Goal: Task Accomplishment & Management: Manage account settings

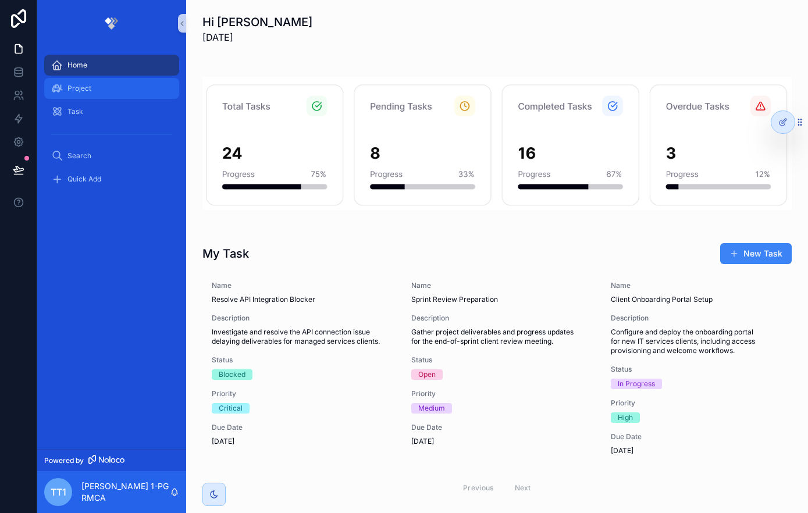
click at [120, 94] on div "Project" at bounding box center [111, 88] width 121 height 19
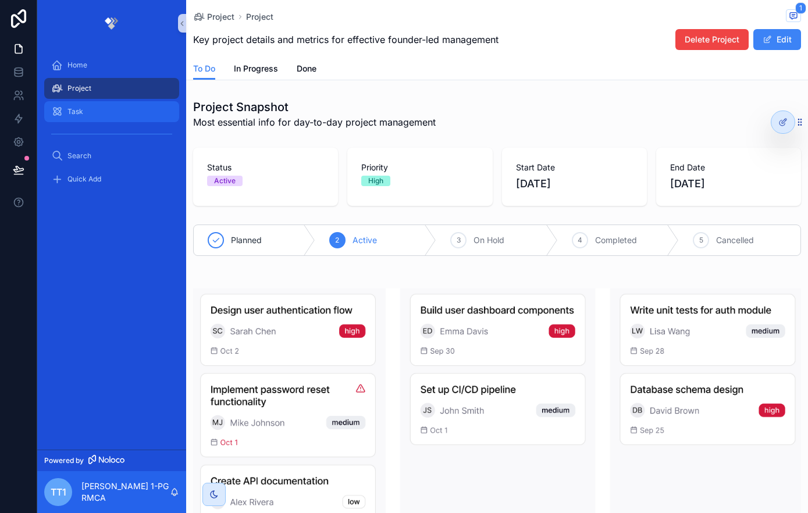
click at [90, 113] on div "Task" at bounding box center [111, 111] width 121 height 19
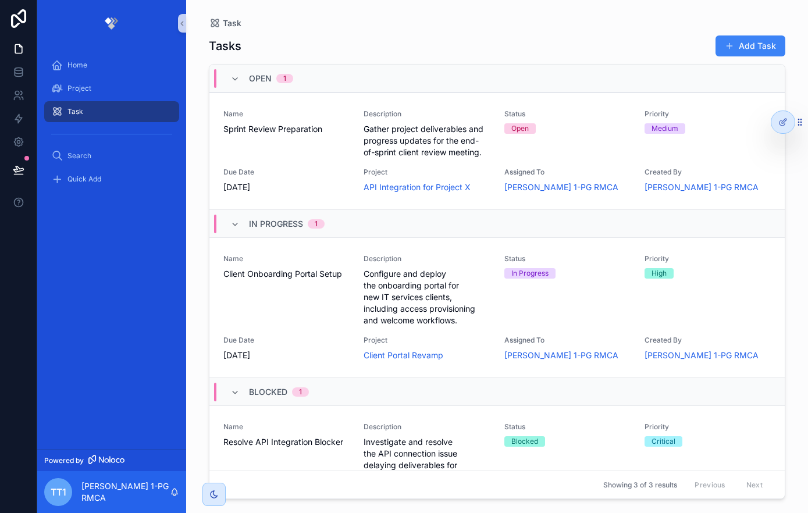
click at [752, 47] on button "Add Task" at bounding box center [751, 45] width 70 height 21
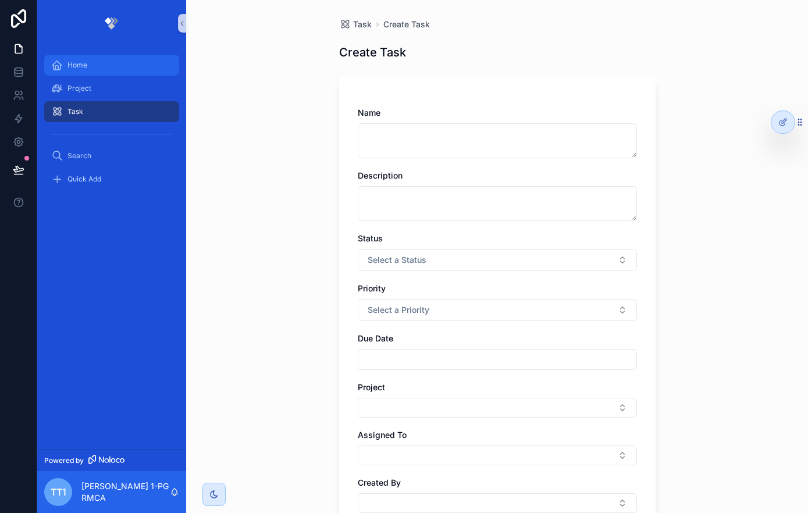
click at [67, 63] on div "Home" at bounding box center [111, 65] width 121 height 19
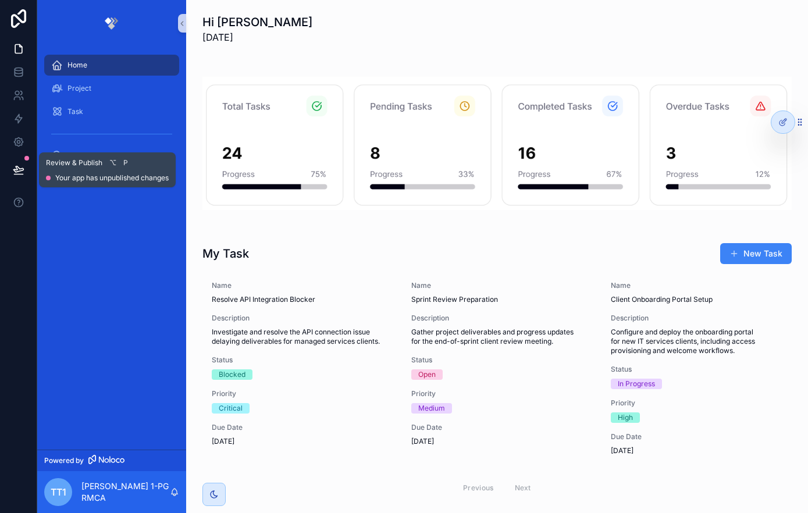
click at [25, 167] on button at bounding box center [19, 170] width 26 height 33
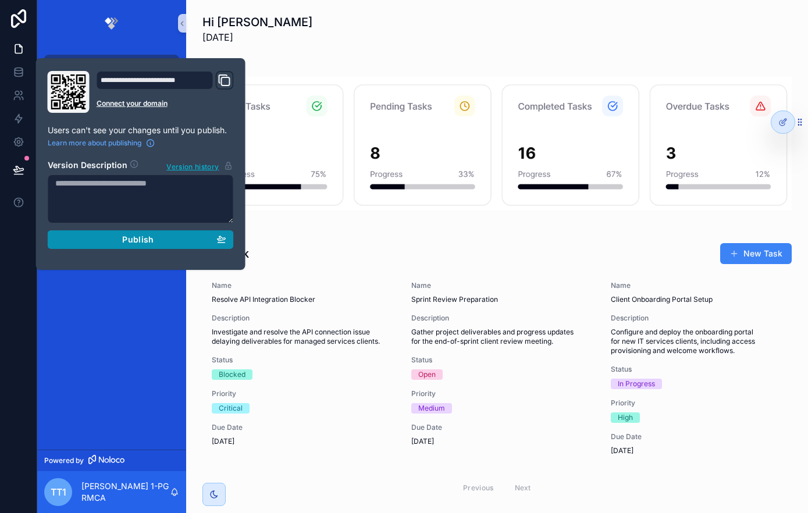
click at [146, 235] on span "Publish" at bounding box center [137, 239] width 31 height 10
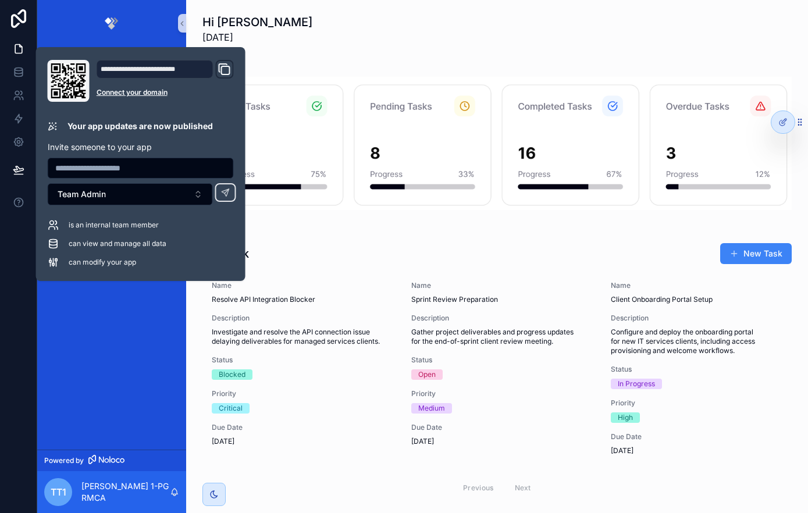
click at [159, 159] on div at bounding box center [141, 168] width 186 height 21
click at [155, 167] on input "text" at bounding box center [140, 168] width 185 height 16
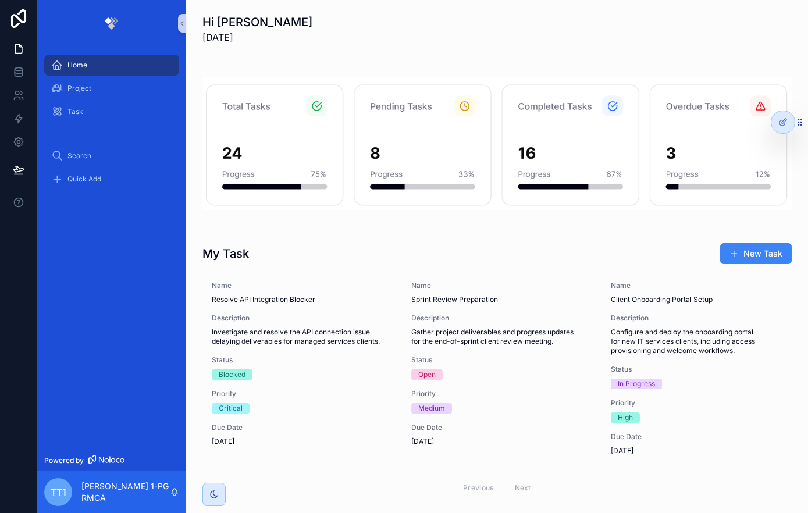
click at [70, 322] on div "Home Project Task Search Quick Add" at bounding box center [111, 248] width 149 height 403
click at [17, 172] on icon at bounding box center [19, 170] width 12 height 12
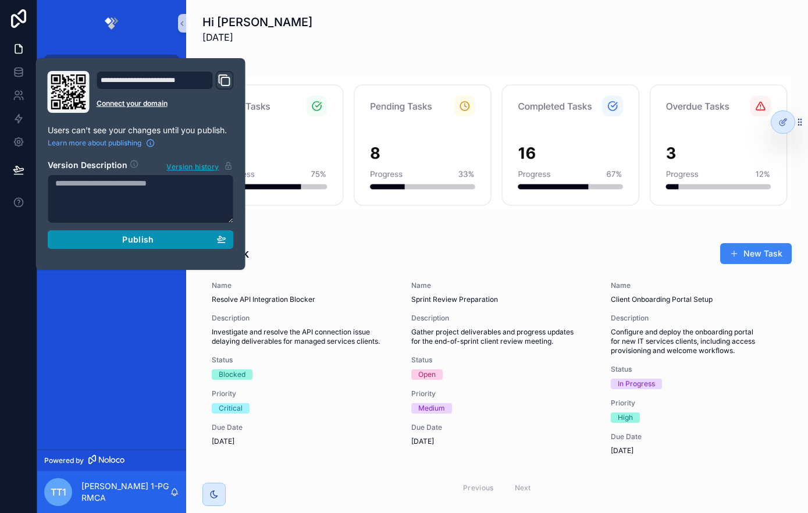
click at [216, 240] on icon "button" at bounding box center [220, 238] width 9 height 9
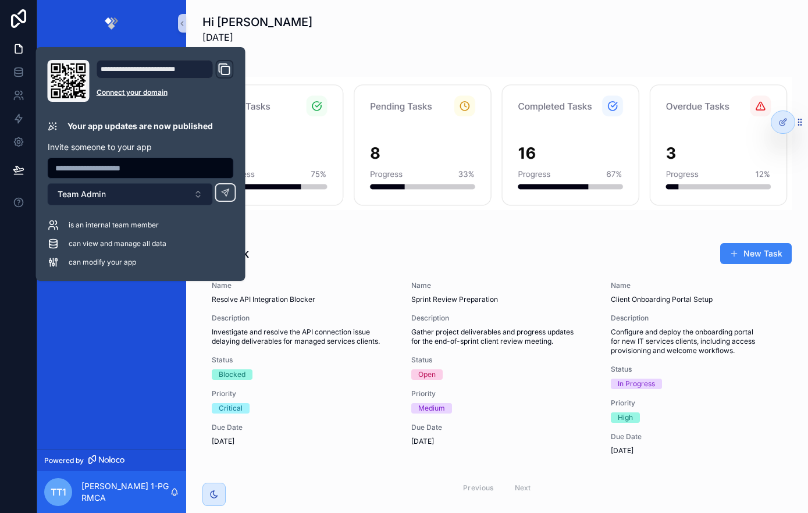
click at [193, 198] on button "Team Admin" at bounding box center [130, 194] width 165 height 22
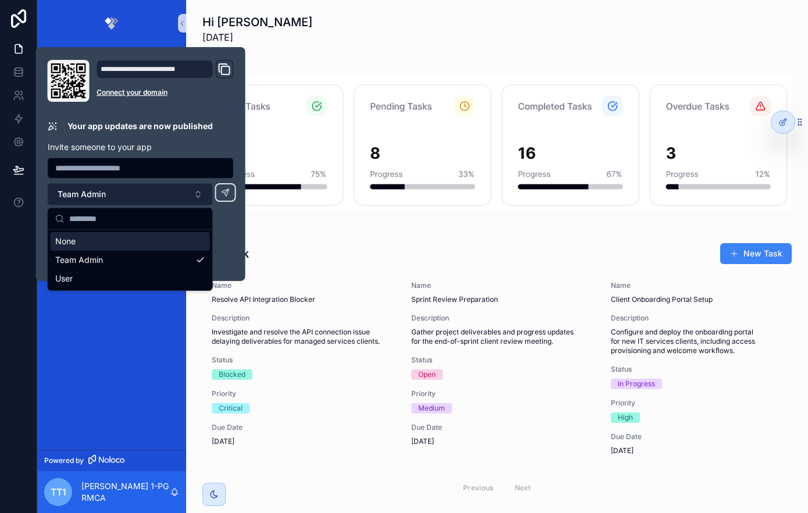
click at [193, 200] on button "Team Admin" at bounding box center [130, 194] width 165 height 22
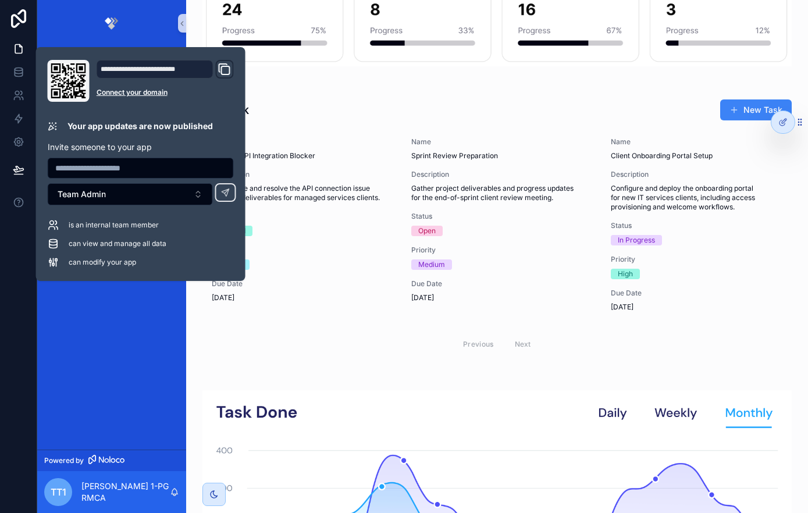
scroll to position [148, 0]
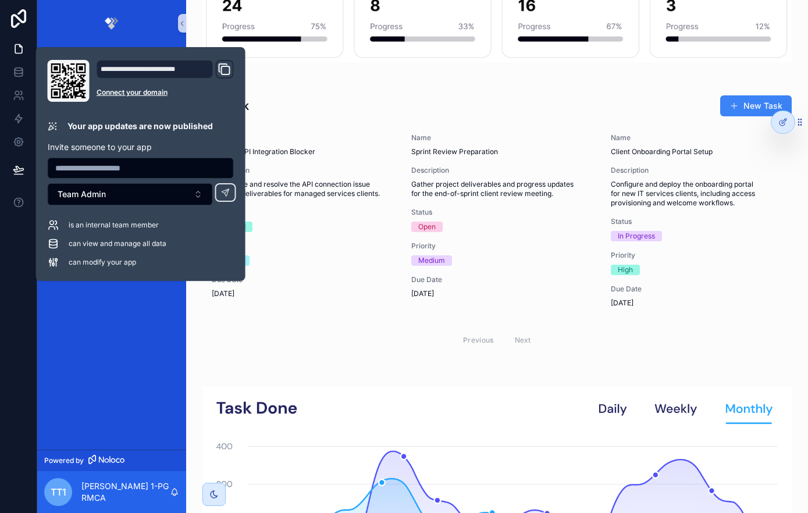
click at [137, 243] on span "can view and manage all data" at bounding box center [118, 243] width 98 height 9
click at [222, 66] on icon "Domain and Custom Link" at bounding box center [226, 70] width 8 height 8
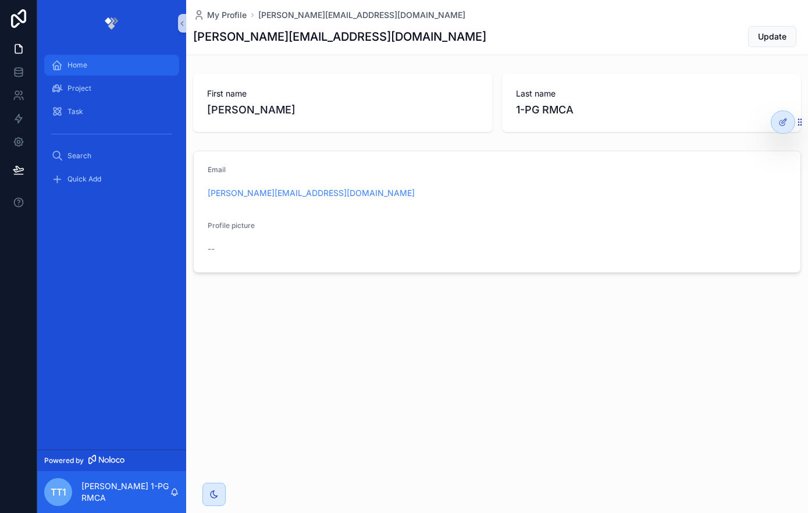
click at [122, 69] on div "Home" at bounding box center [111, 65] width 121 height 19
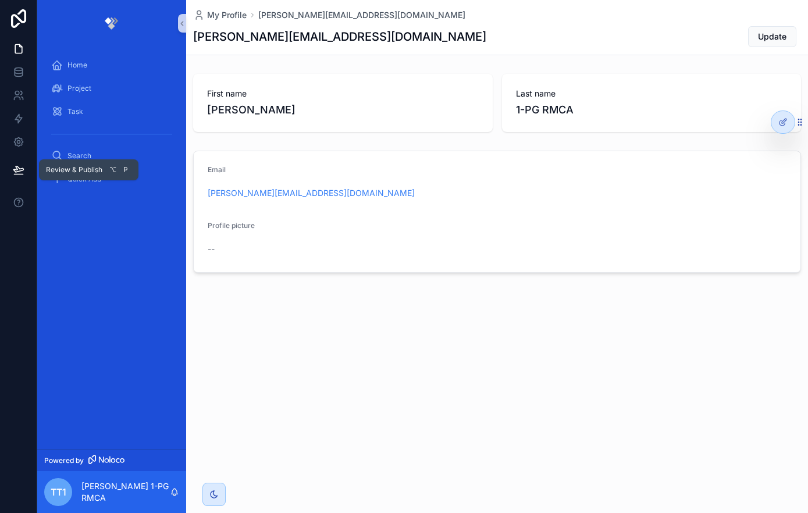
click at [19, 166] on icon at bounding box center [19, 170] width 12 height 12
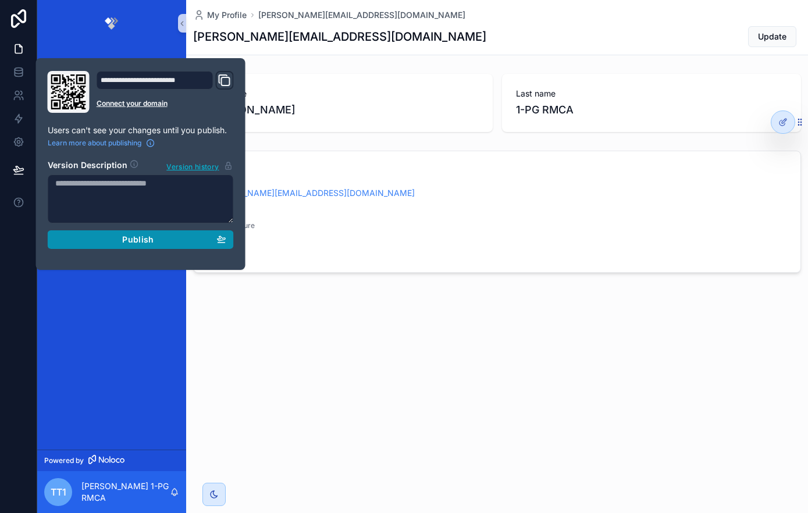
click at [148, 236] on span "Publish" at bounding box center [137, 239] width 31 height 10
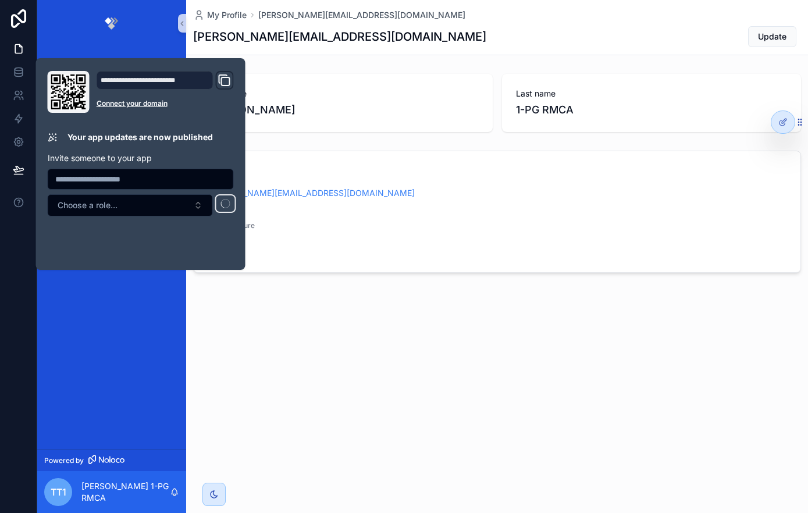
click at [143, 182] on input "text" at bounding box center [140, 179] width 185 height 16
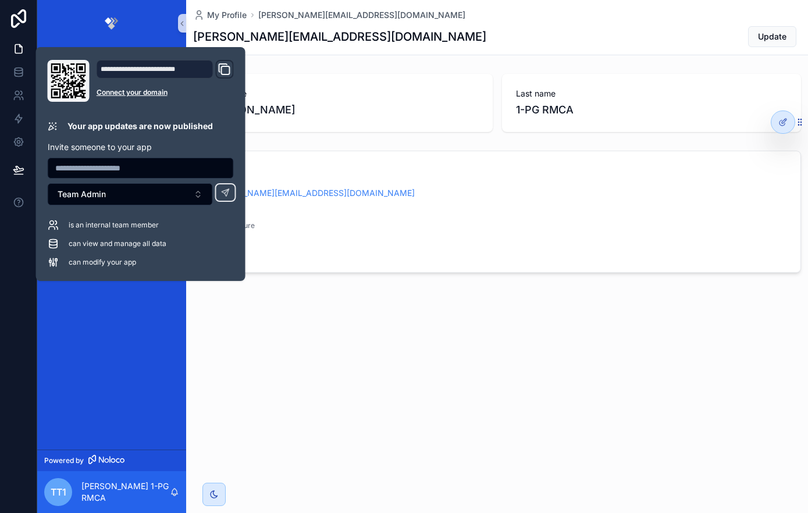
paste input "**********"
click at [166, 194] on button "Team Admin" at bounding box center [130, 194] width 165 height 22
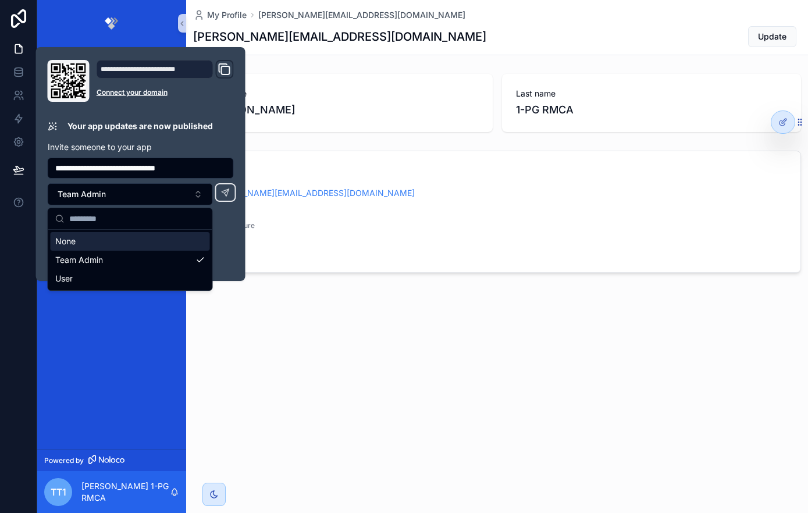
click at [226, 225] on div "is an internal team member" at bounding box center [141, 225] width 186 height 12
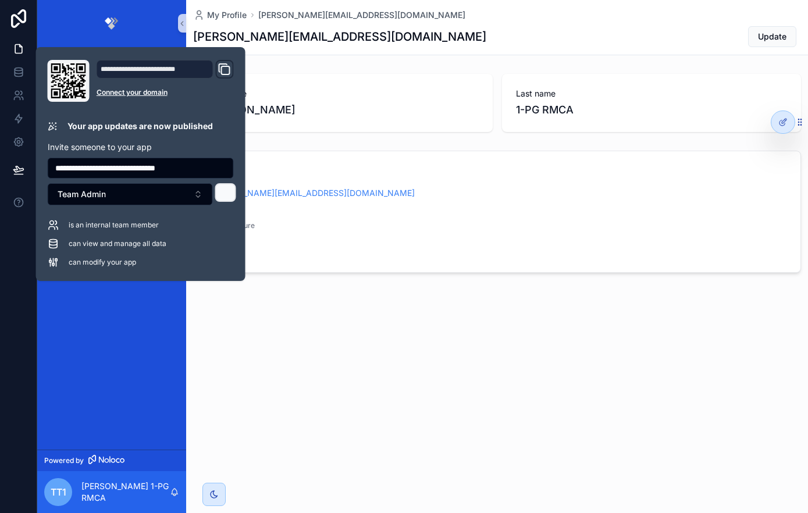
click at [231, 193] on button at bounding box center [225, 192] width 21 height 19
drag, startPoint x: 162, startPoint y: 169, endPoint x: 36, endPoint y: 161, distance: 126.5
click at [36, 161] on div "**********" at bounding box center [140, 164] width 209 height 234
paste input "**********"
type input "**********"
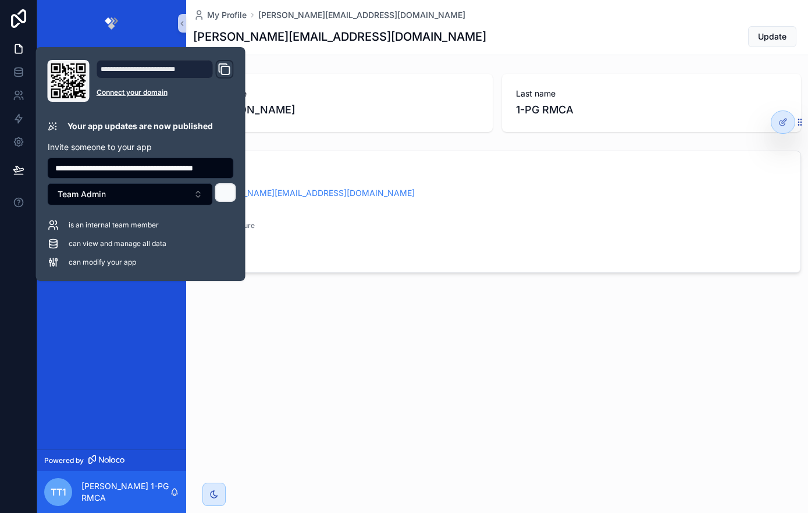
click at [222, 192] on icon at bounding box center [225, 192] width 7 height 7
click at [112, 286] on div "Home Project Task Search Quick Add" at bounding box center [111, 248] width 149 height 403
